Goal: Task Accomplishment & Management: Use online tool/utility

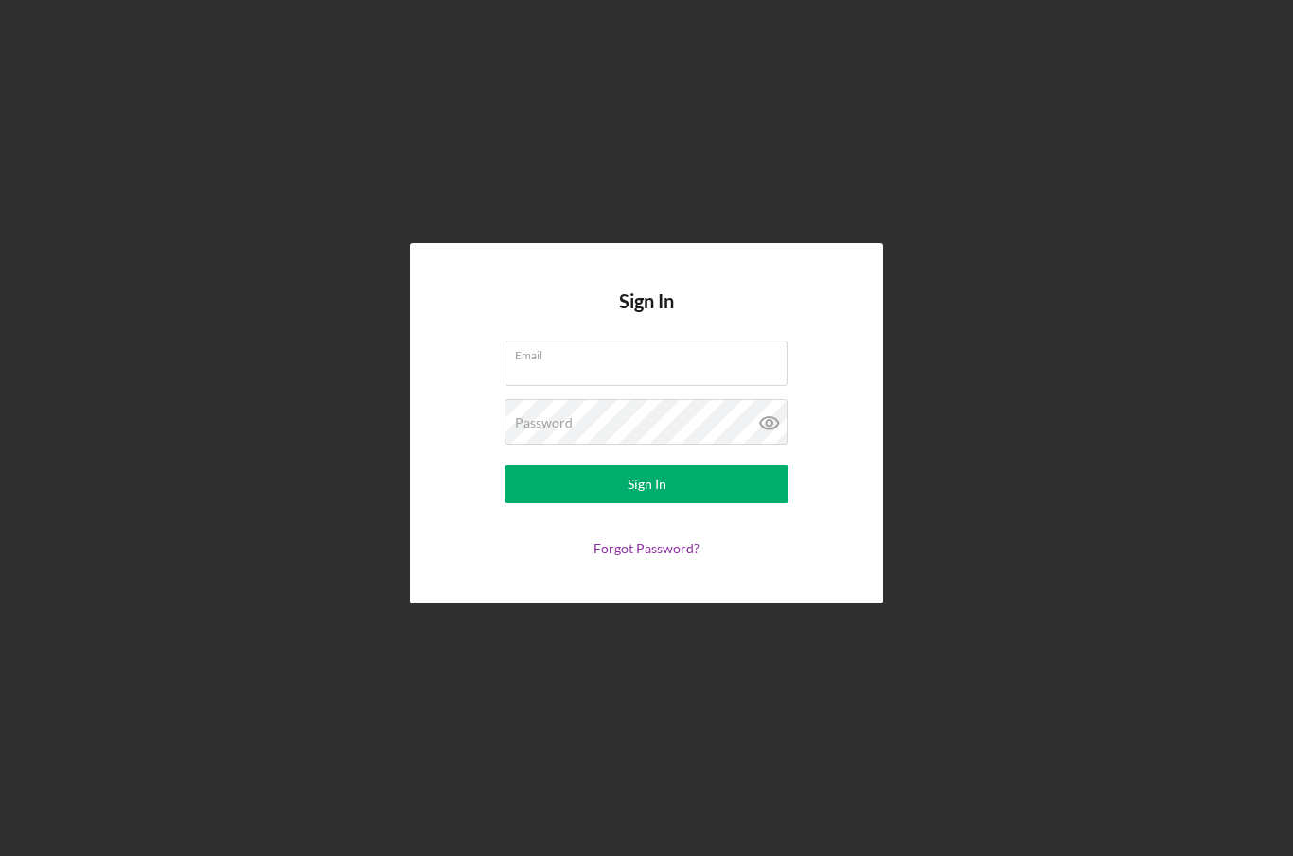
scroll to position [70, 0]
type input "[EMAIL_ADDRESS][DOMAIN_NAME]"
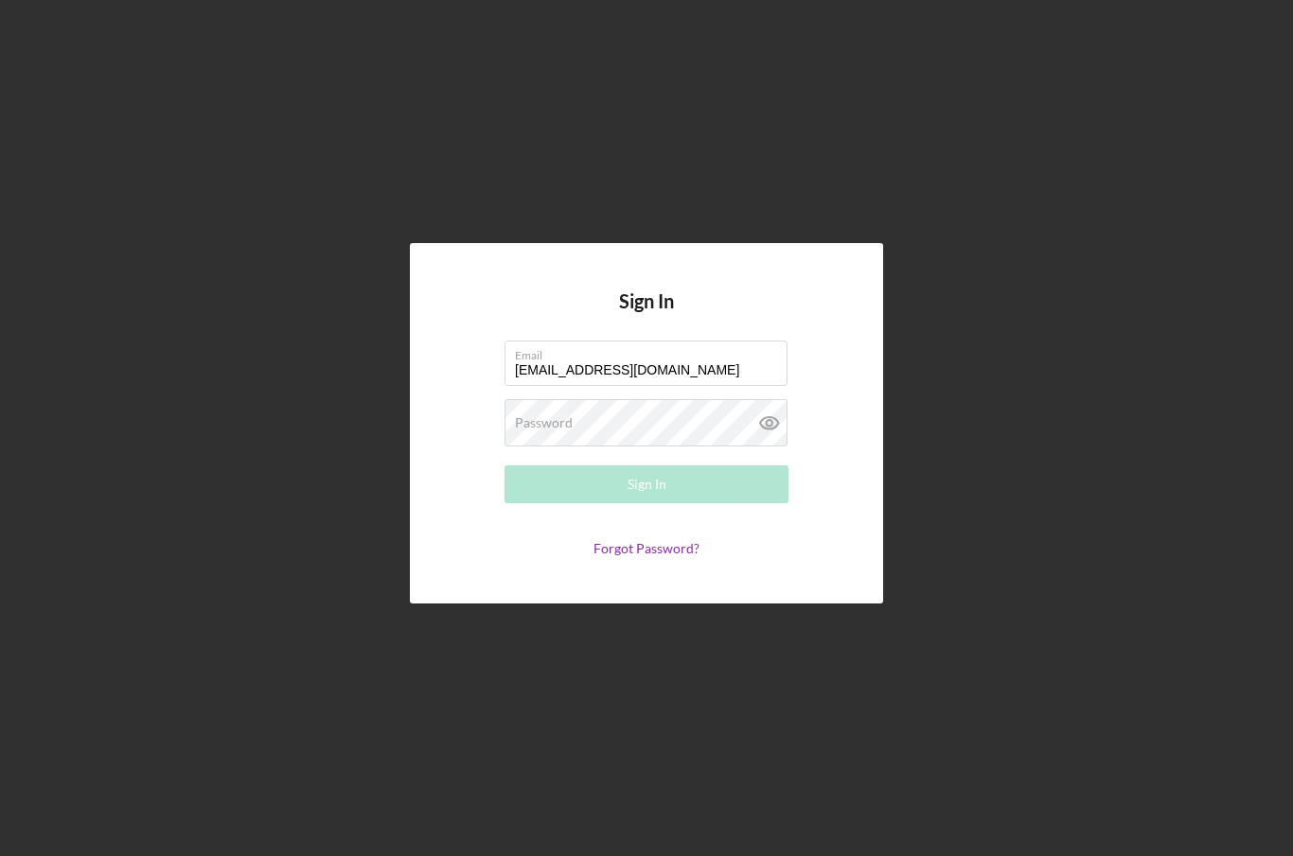
click at [646, 466] on button "Sign In" at bounding box center [646, 485] width 284 height 38
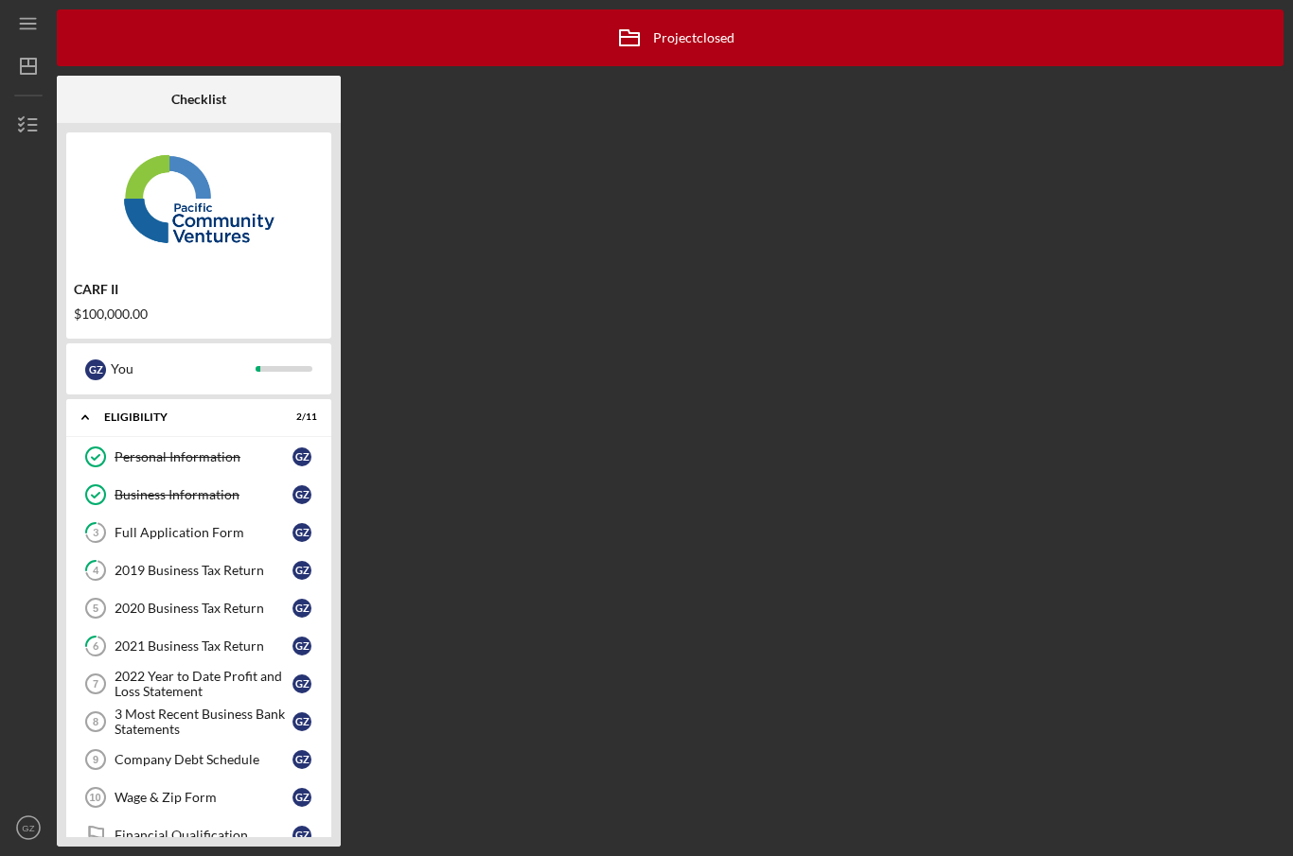
scroll to position [394, 0]
